Goal: Transaction & Acquisition: Purchase product/service

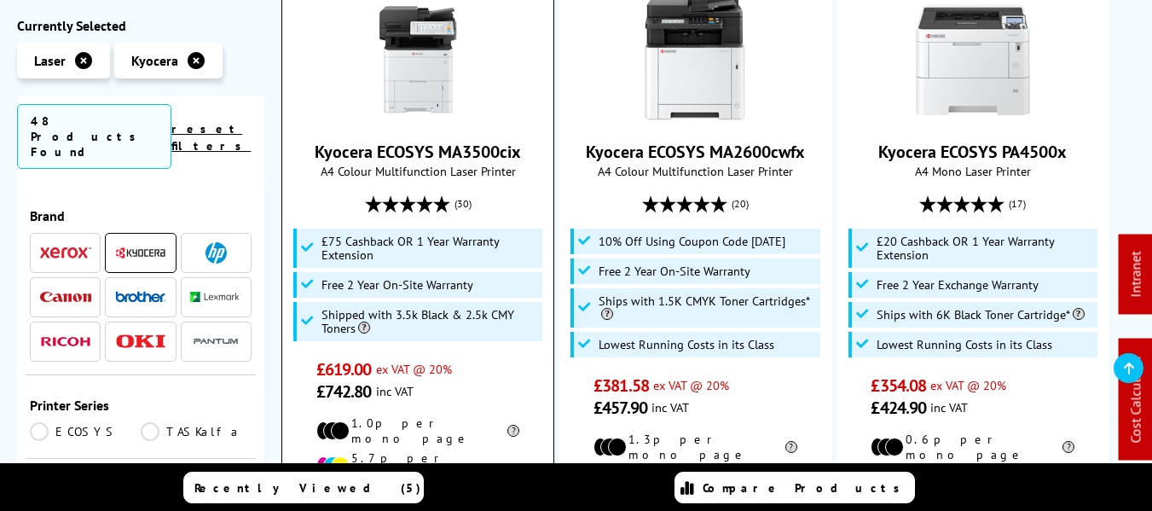
scroll to position [426, 0]
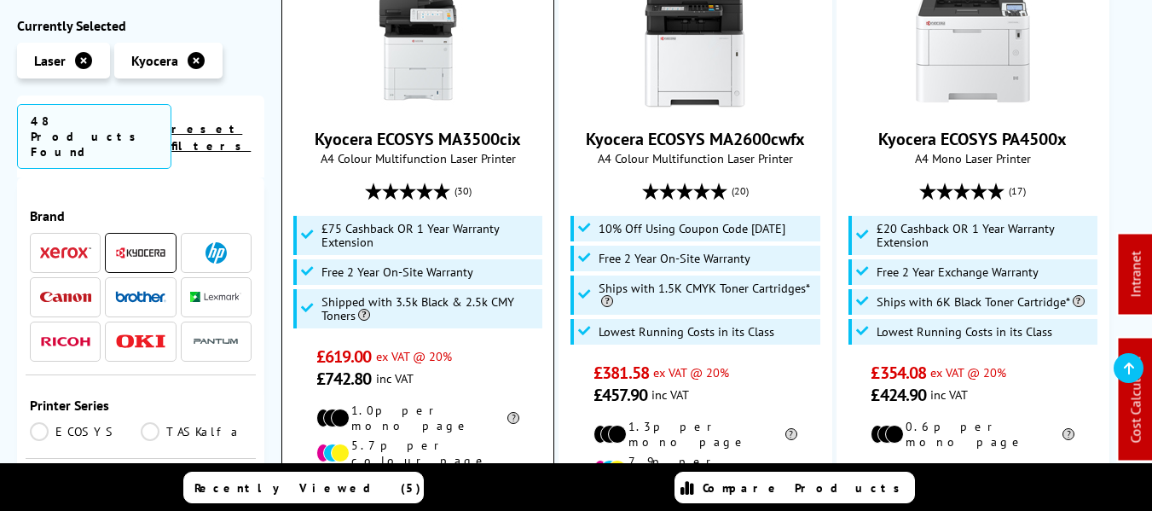
click at [417, 50] on img at bounding box center [418, 47] width 128 height 128
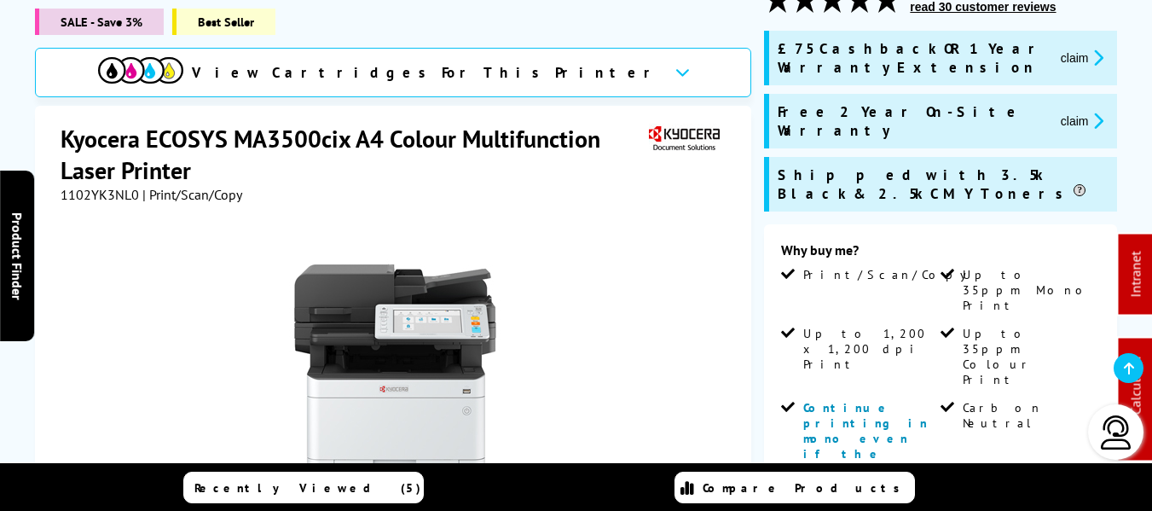
click at [1070, 64] on button "claim" at bounding box center [1083, 58] width 54 height 20
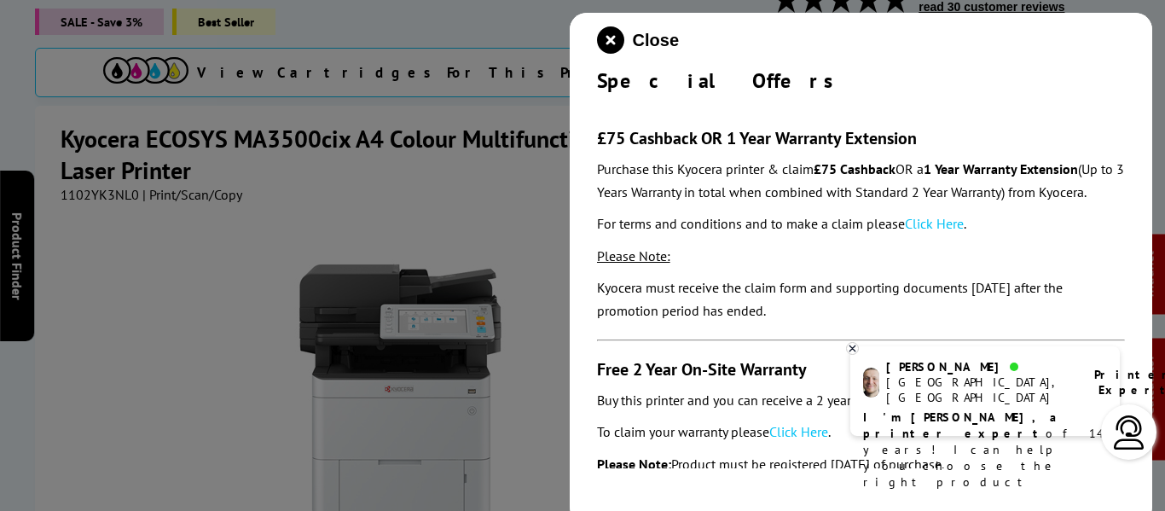
click at [925, 232] on link "Click Here" at bounding box center [934, 223] width 59 height 17
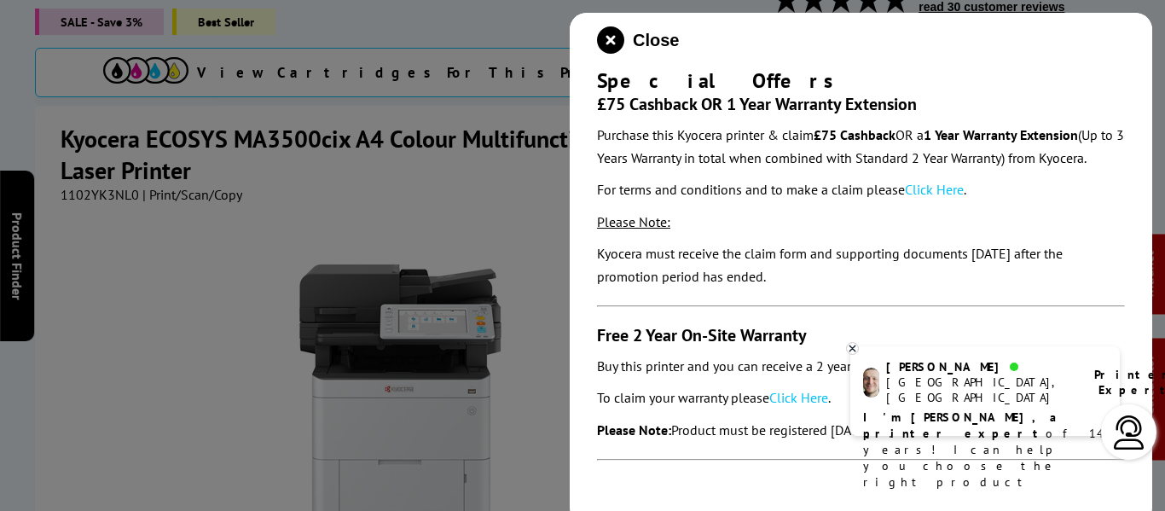
scroll to position [67, 0]
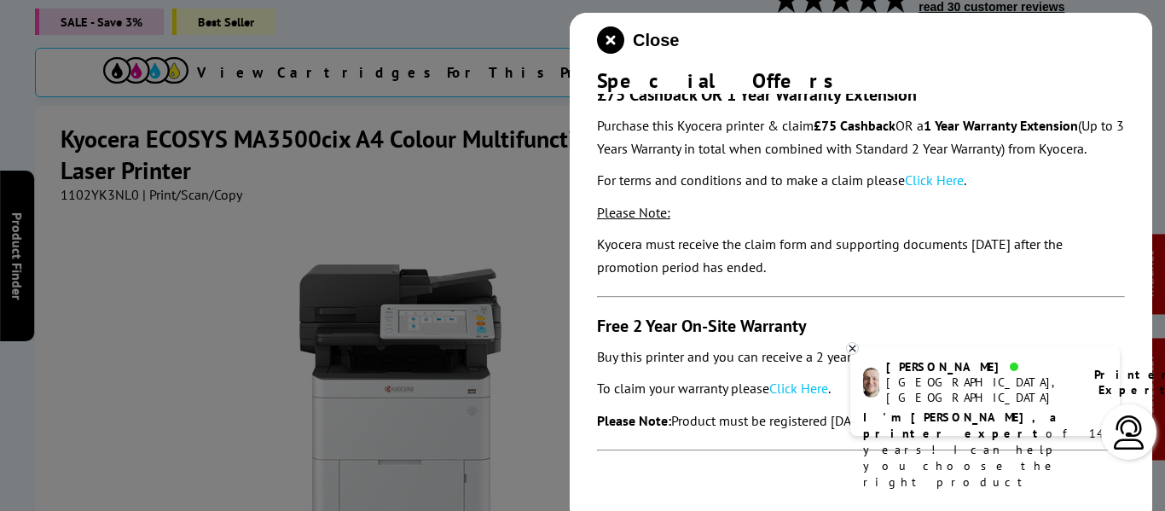
click at [802, 391] on link "Click Here" at bounding box center [798, 388] width 59 height 17
